Goal: Check status: Check status

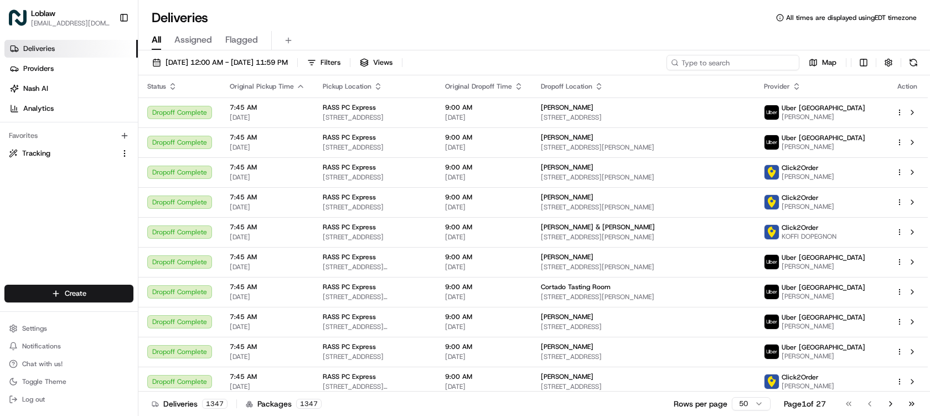
click at [763, 66] on input at bounding box center [733, 63] width 133 height 16
paste input "531900012724027"
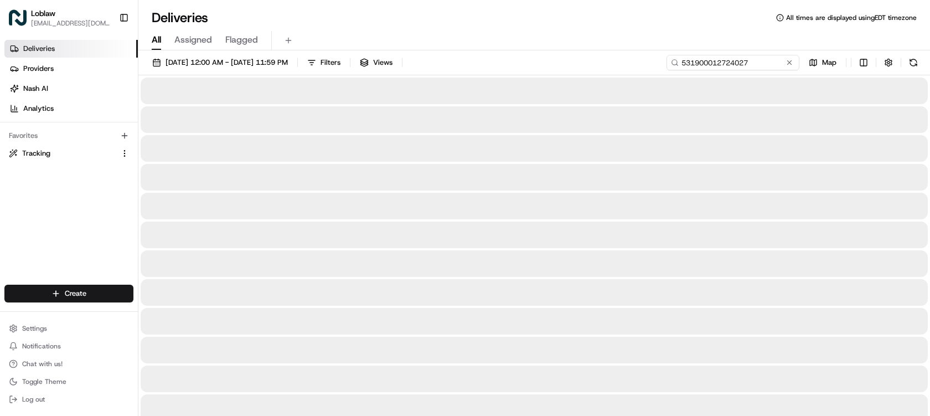
type input "531900012724027"
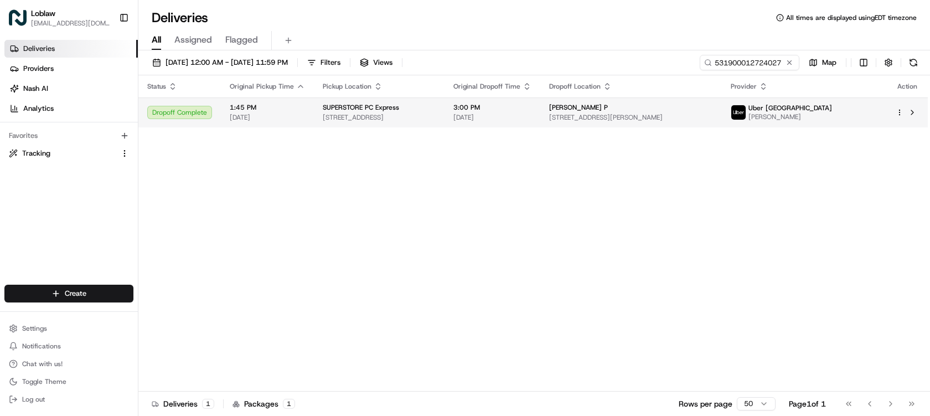
click at [513, 108] on span "3:00 PM" at bounding box center [492, 107] width 78 height 9
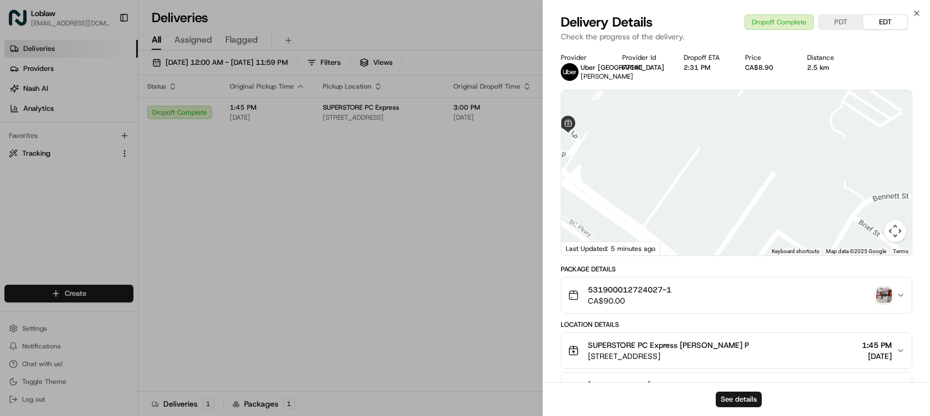
click at [885, 295] on img "button" at bounding box center [884, 295] width 16 height 16
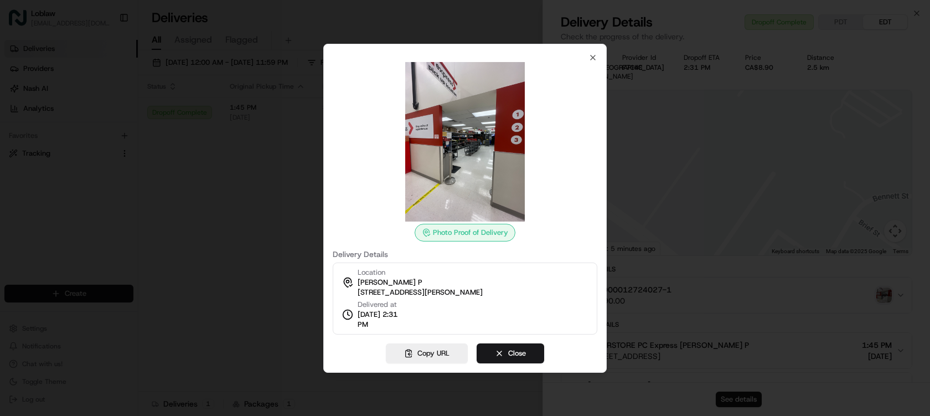
click at [631, 88] on div at bounding box center [465, 208] width 930 height 416
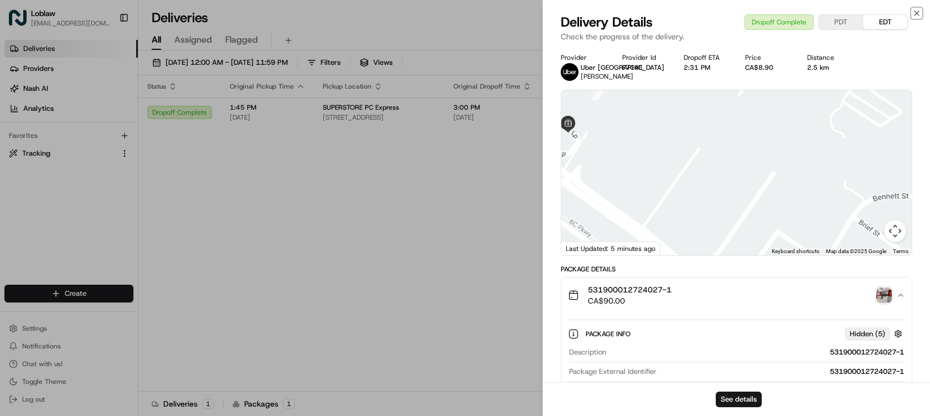
drag, startPoint x: 916, startPoint y: 11, endPoint x: 895, endPoint y: 12, distance: 20.5
click at [916, 11] on icon "button" at bounding box center [916, 13] width 9 height 9
